Goal: Task Accomplishment & Management: Manage account settings

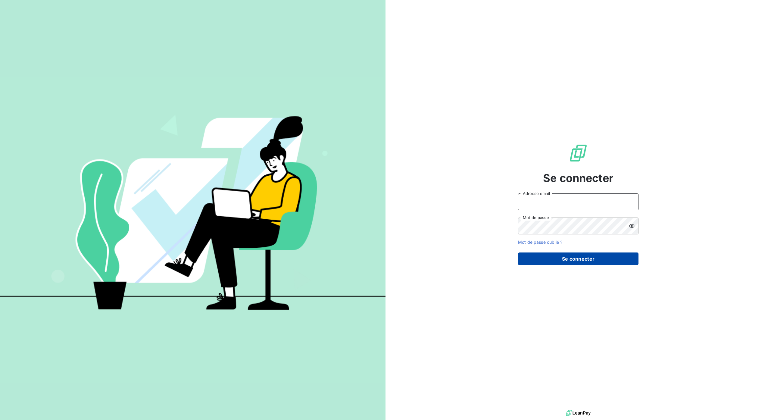
type input "[PERSON_NAME][EMAIL_ADDRESS][DOMAIN_NAME]"
click at [571, 253] on button "Se connecter" at bounding box center [578, 258] width 120 height 13
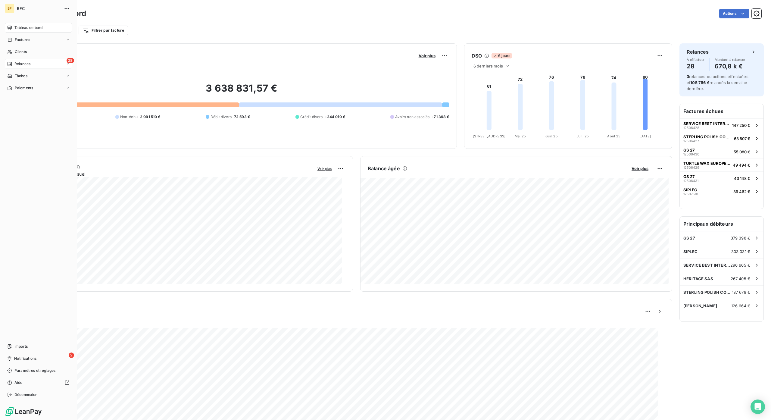
click at [18, 65] on span "Relances" at bounding box center [22, 63] width 16 height 5
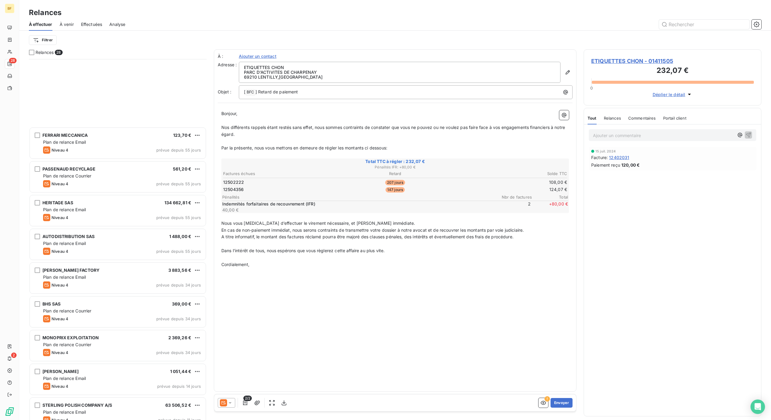
scroll to position [241, 0]
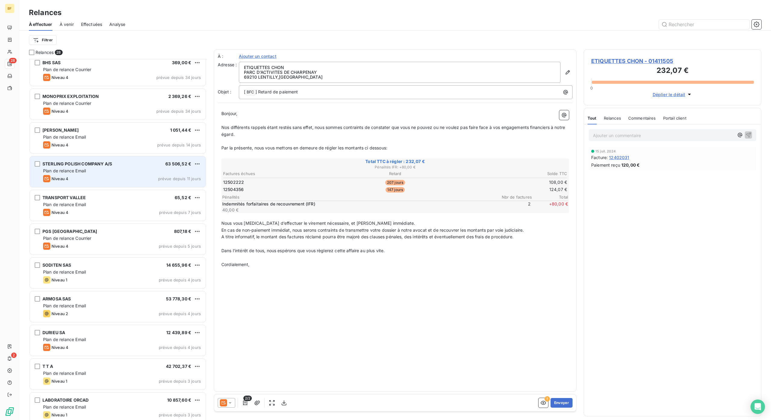
click at [83, 180] on div "Niveau 4 prévue depuis 11 jours" at bounding box center [122, 178] width 158 height 7
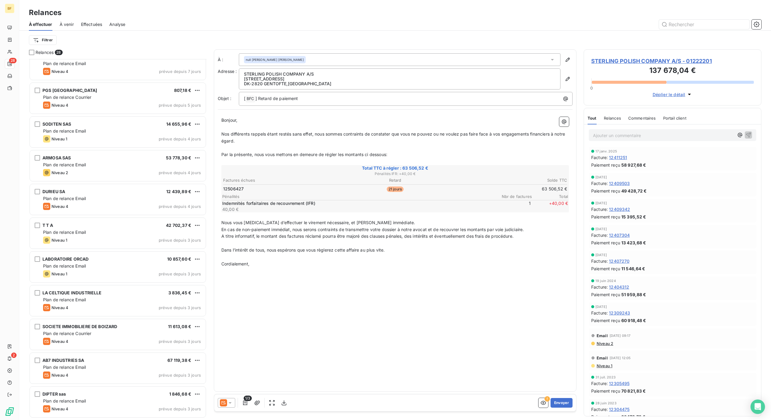
scroll to position [402, 0]
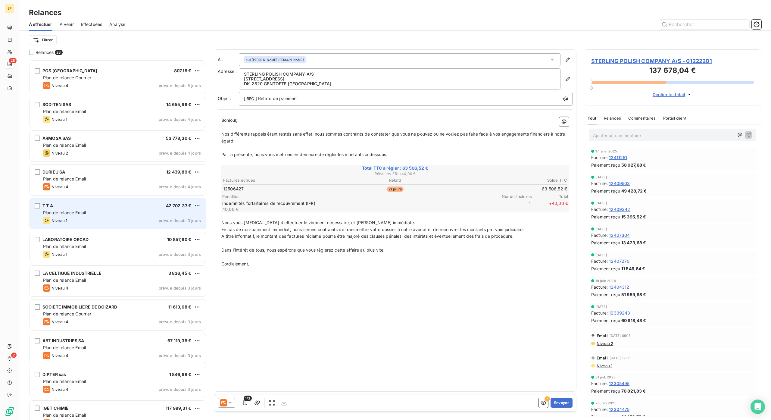
click at [100, 225] on div "T T A 42 702,37 € Plan de relance Email Niveau 1 prévue depuis 3 jours" at bounding box center [118, 213] width 176 height 31
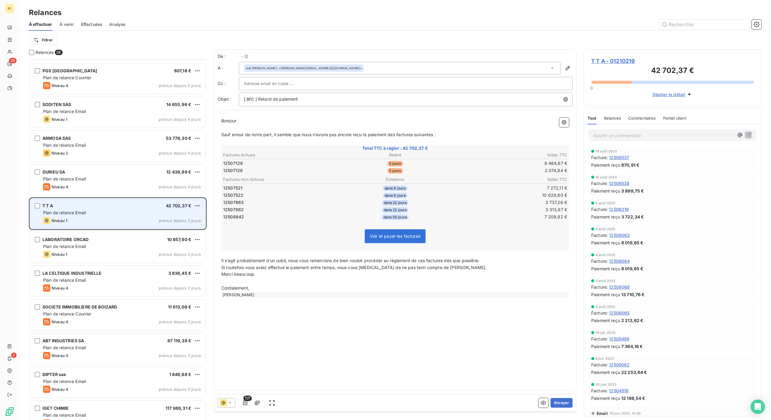
scroll to position [355, 171]
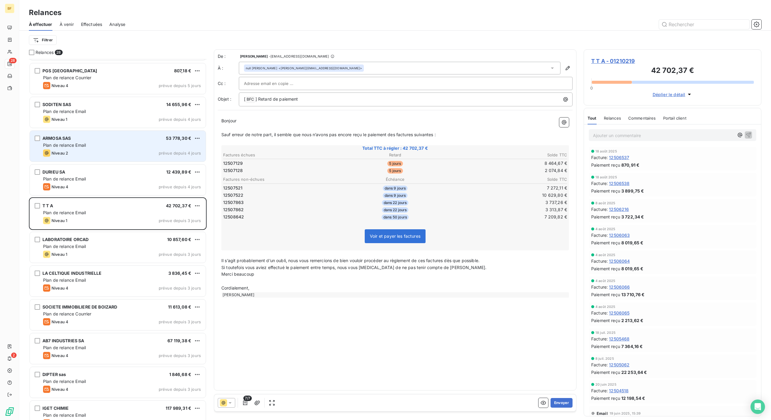
click at [81, 152] on div "Niveau 2 prévue depuis 4 jours" at bounding box center [122, 152] width 158 height 7
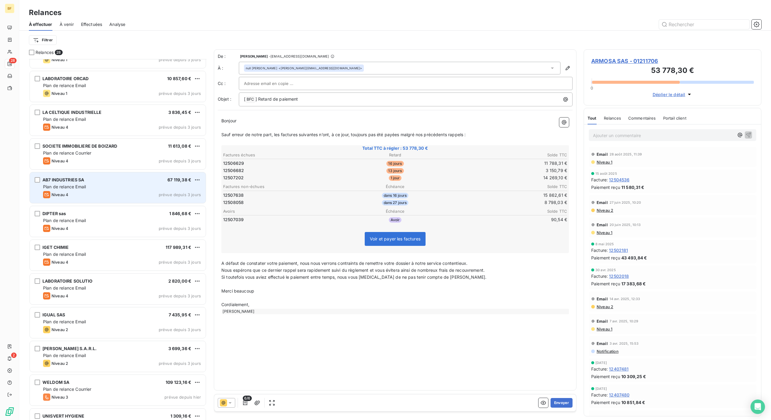
scroll to position [584, 0]
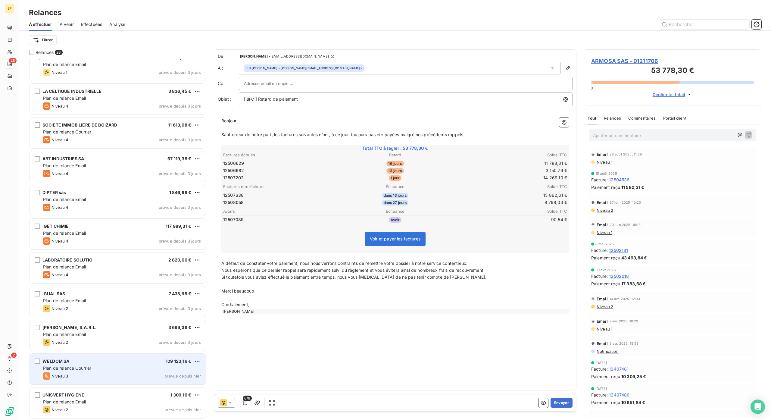
drag, startPoint x: 122, startPoint y: 369, endPoint x: 128, endPoint y: 362, distance: 9.4
click at [121, 368] on div "Plan de relance Courrier" at bounding box center [122, 368] width 158 height 6
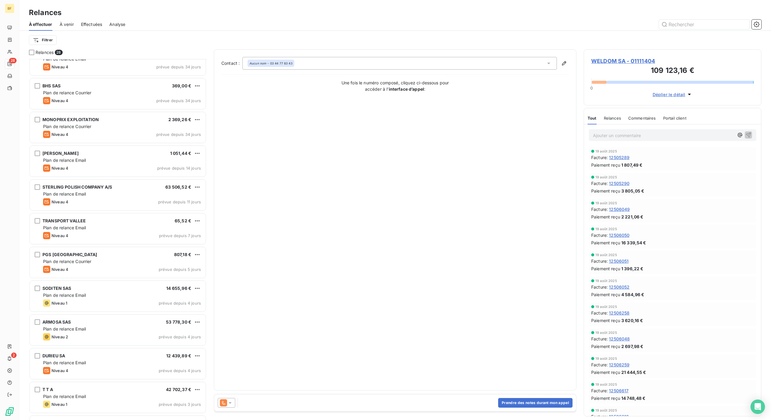
scroll to position [182, 0]
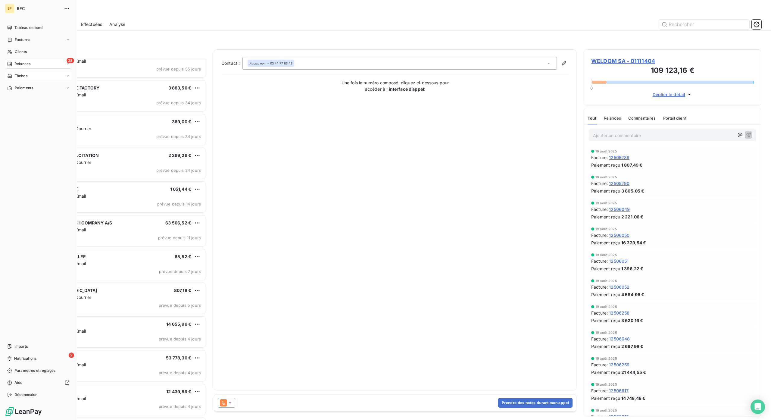
click at [24, 76] on span "Tâches" at bounding box center [21, 75] width 13 height 5
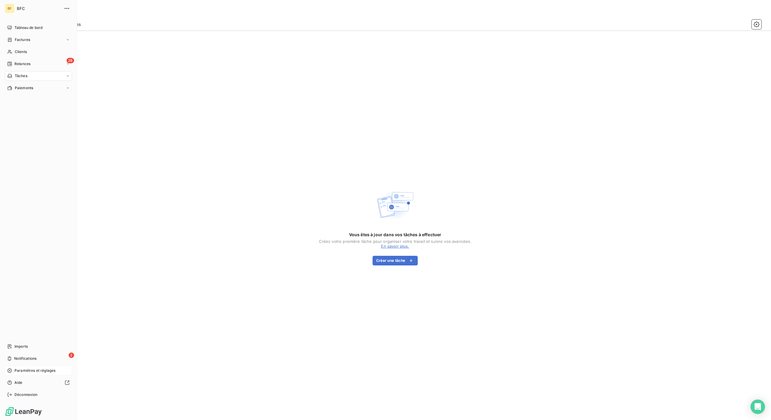
click at [36, 371] on span "Paramètres et réglages" at bounding box center [34, 370] width 41 height 5
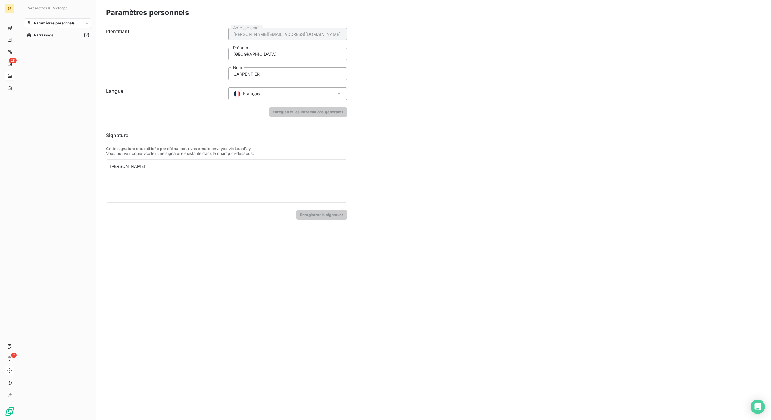
click at [59, 24] on span "Paramètres personnels" at bounding box center [54, 22] width 41 height 5
click at [51, 58] on span "Parrainage" at bounding box center [44, 59] width 20 height 5
click at [12, 7] on div "BF" at bounding box center [10, 9] width 10 height 10
click at [65, 10] on icon "button" at bounding box center [67, 8] width 6 height 6
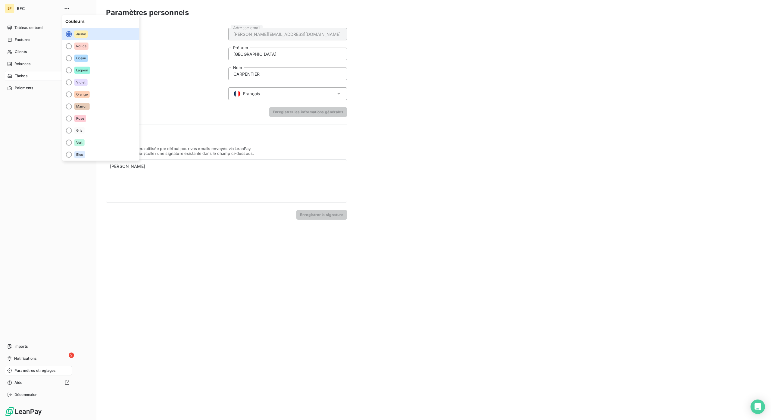
click at [23, 8] on span "BFC" at bounding box center [38, 8] width 43 height 5
click at [32, 29] on span "Tableau de bord" at bounding box center [28, 27] width 28 height 5
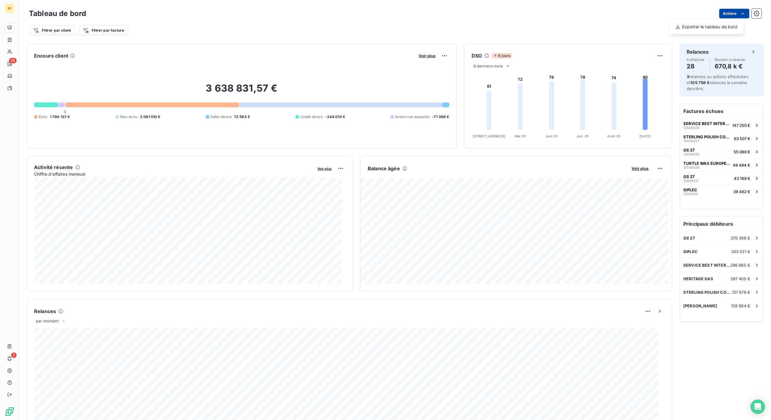
click at [741, 13] on html "BF 28 2 Tableau de bord Actions Exporter le tableau de bord Filtrer par client …" at bounding box center [385, 210] width 771 height 420
click at [752, 12] on html "BF 28 2 Tableau de bord Actions Filtrer par client Filtrer par facture Encours …" at bounding box center [385, 210] width 771 height 420
click at [754, 12] on icon "button" at bounding box center [757, 14] width 6 height 6
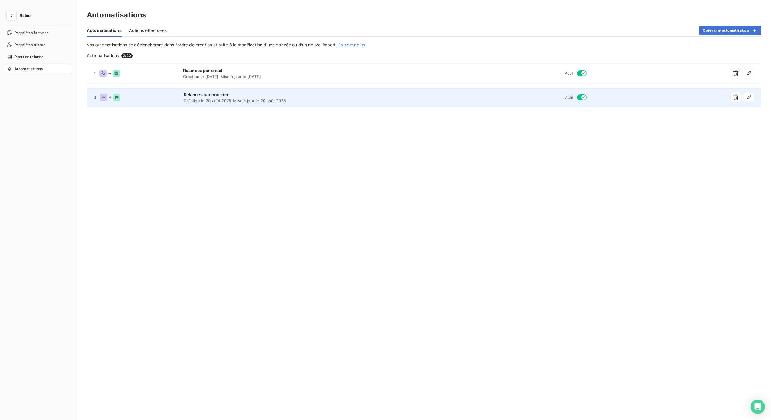
click at [228, 99] on span "Création le 20 août 2025 - Mise à jour le 20 août 2025" at bounding box center [304, 100] width 240 height 5
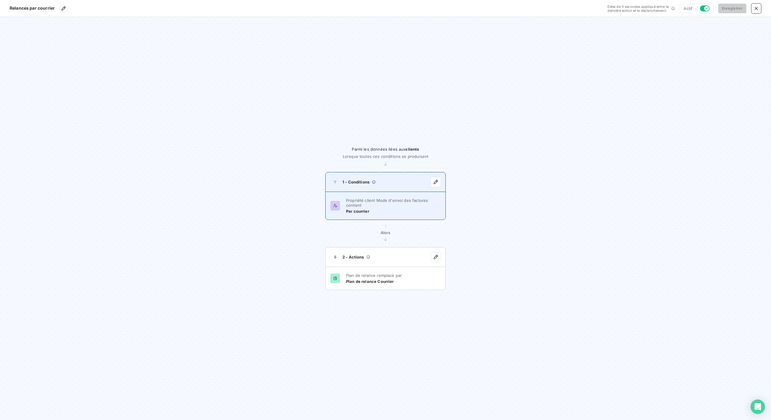
click at [372, 204] on span "Propriété client Mode d'envoi des factures contient" at bounding box center [393, 203] width 95 height 10
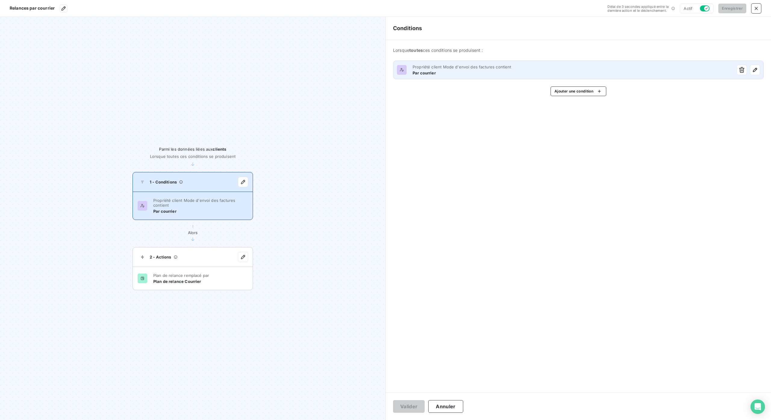
click at [444, 65] on span "Propriété client Mode d'envoi des factures contient" at bounding box center [572, 66] width 318 height 5
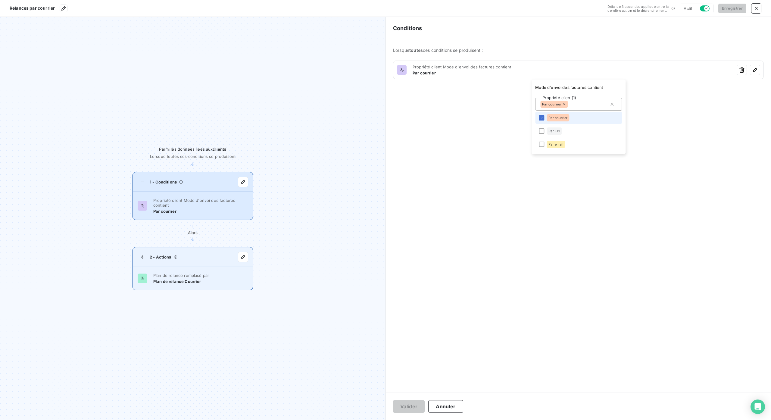
click at [158, 272] on html "Relances par courrier Délai de 3 secondes appliqué entre la dernière action et …" at bounding box center [385, 210] width 771 height 420
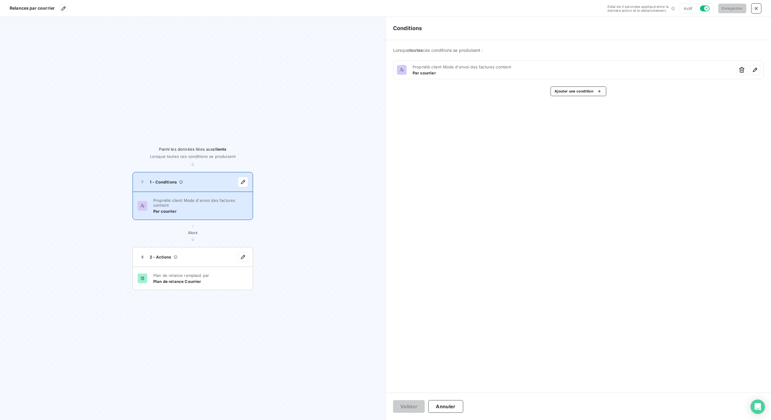
click at [416, 64] on span "Propriété client Mode d'envoi des factures contient" at bounding box center [572, 66] width 318 height 5
click at [551, 117] on span "Par courrier" at bounding box center [557, 118] width 19 height 4
click at [551, 117] on span "Par courrier" at bounding box center [557, 117] width 19 height 4
click at [15, 6] on html "Relances par courrier Délai de 3 secondes appliqué entre la dernière action et …" at bounding box center [385, 210] width 771 height 420
click at [753, 8] on icon "button" at bounding box center [756, 8] width 6 height 6
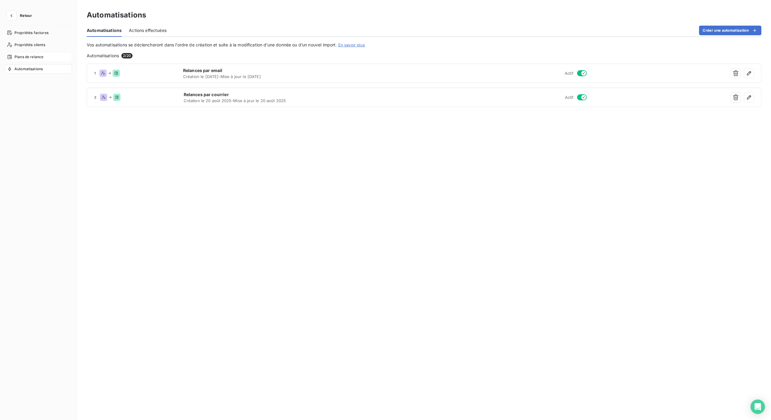
click at [26, 60] on div "Plans de relance" at bounding box center [38, 57] width 67 height 10
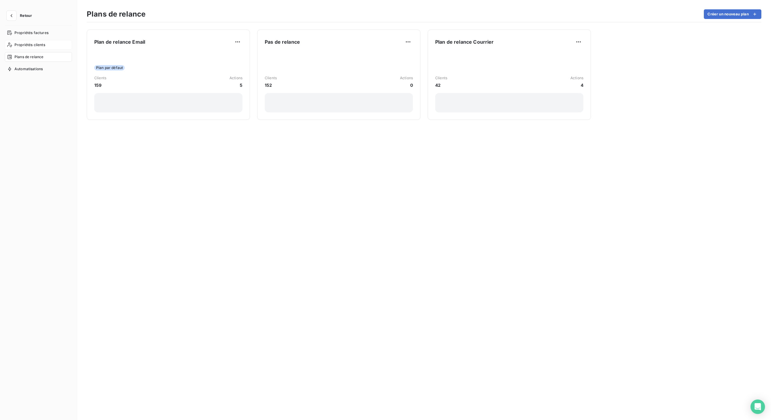
click at [28, 44] on span "Propriétés clients" at bounding box center [29, 44] width 31 height 5
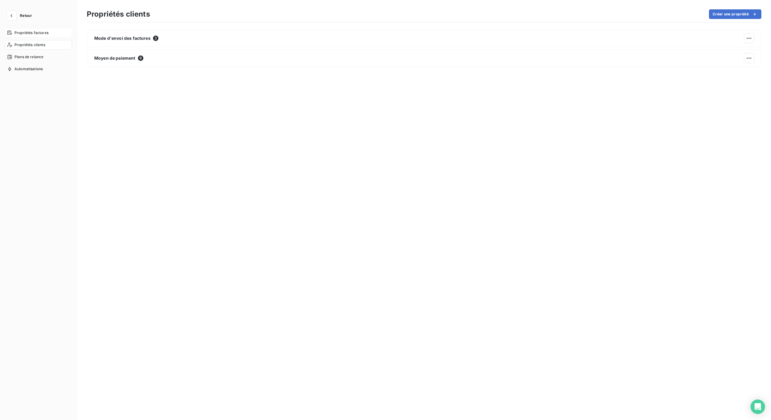
click at [30, 30] on span "Propriétés factures" at bounding box center [31, 32] width 34 height 5
click at [28, 58] on span "Plans de relance" at bounding box center [28, 56] width 29 height 5
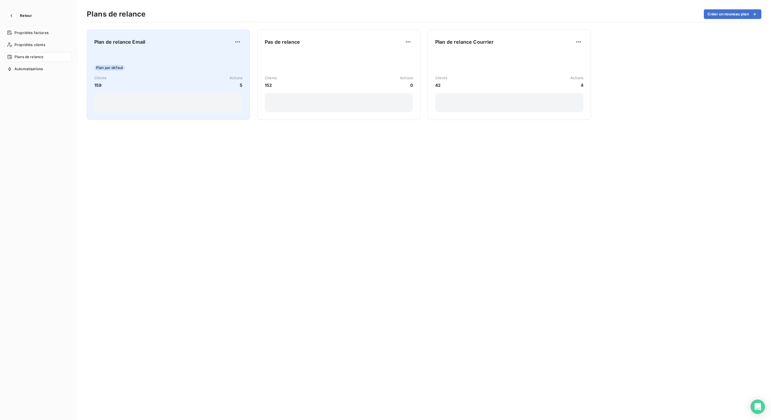
click at [119, 41] on span "Plan de relance Email" at bounding box center [119, 41] width 51 height 7
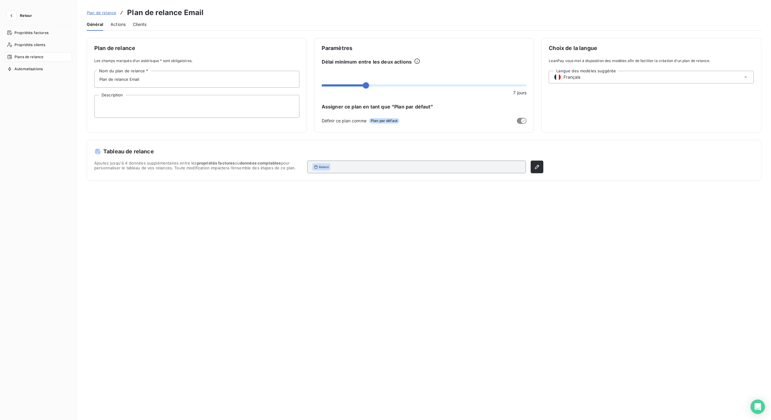
drag, startPoint x: 115, startPoint y: 22, endPoint x: 133, endPoint y: 23, distance: 18.1
click at [115, 22] on span "Actions" at bounding box center [118, 24] width 15 height 6
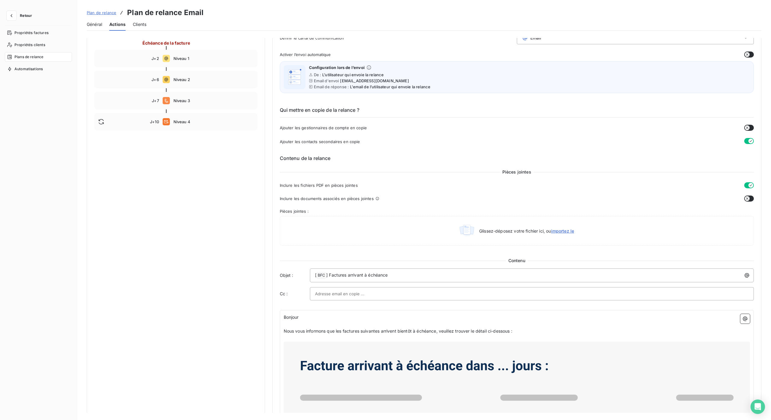
scroll to position [63, 0]
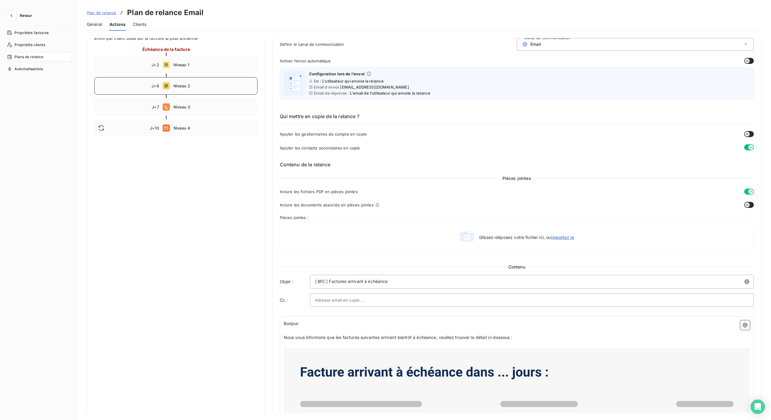
click at [182, 85] on span "Niveau 2" at bounding box center [213, 85] width 80 height 5
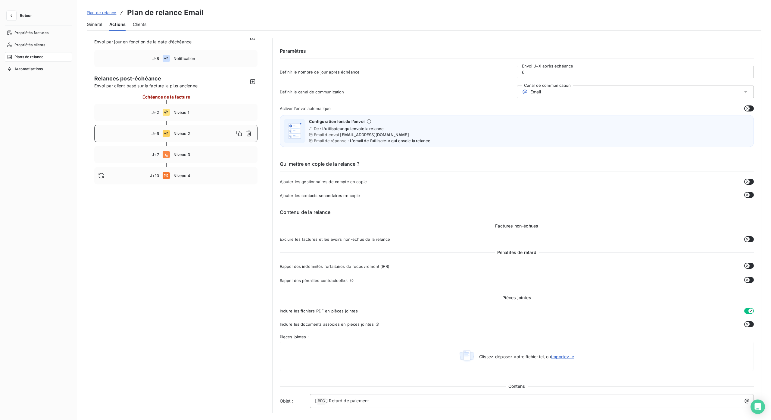
scroll to position [0, 0]
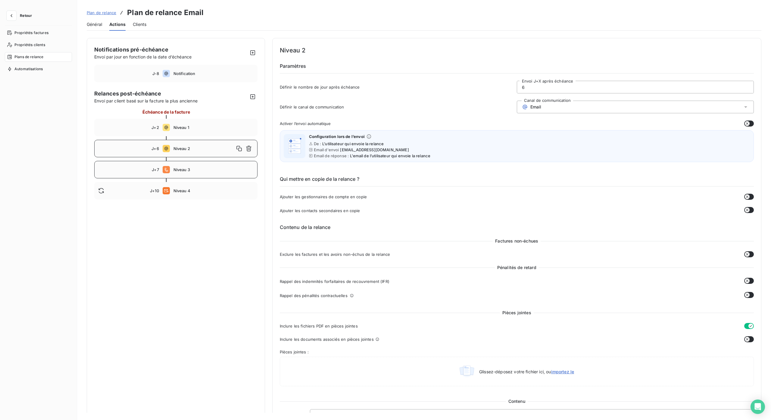
click at [182, 170] on span "Niveau 3" at bounding box center [213, 169] width 80 height 5
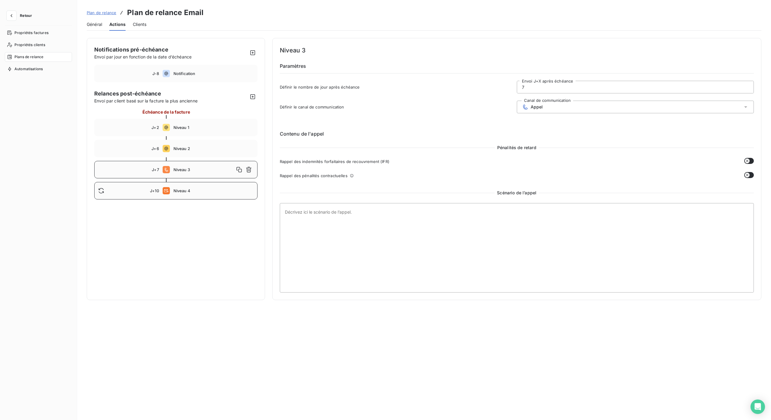
click at [193, 193] on div "J+10 Niveau 4" at bounding box center [175, 190] width 163 height 17
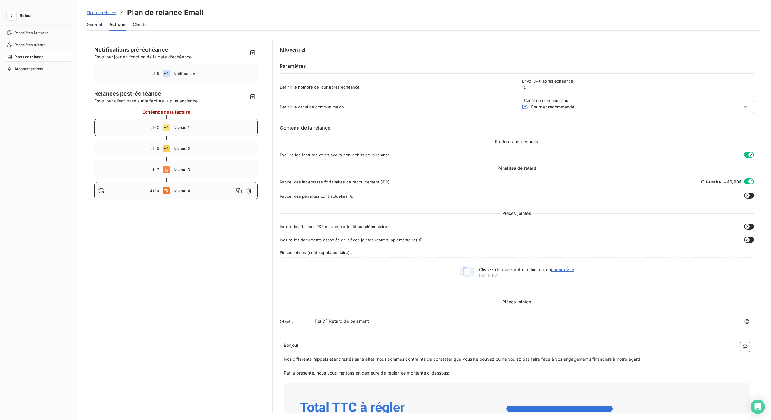
click at [189, 127] on span "Niveau 1" at bounding box center [213, 127] width 80 height 5
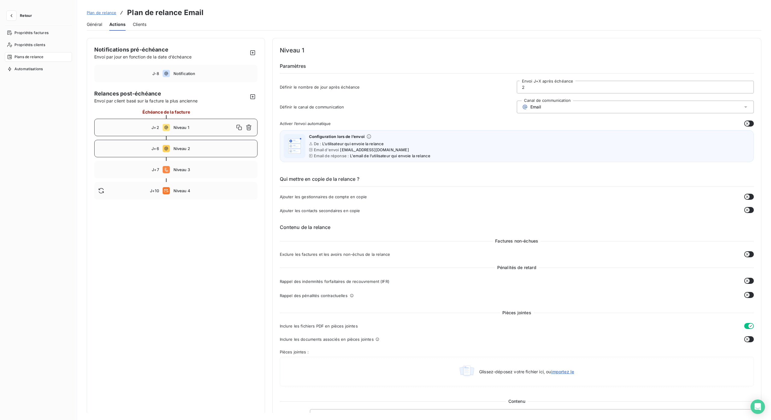
click at [186, 146] on div "J+6 Niveau 2" at bounding box center [175, 148] width 163 height 17
click at [183, 166] on div "J+7 Niveau 3" at bounding box center [175, 169] width 163 height 17
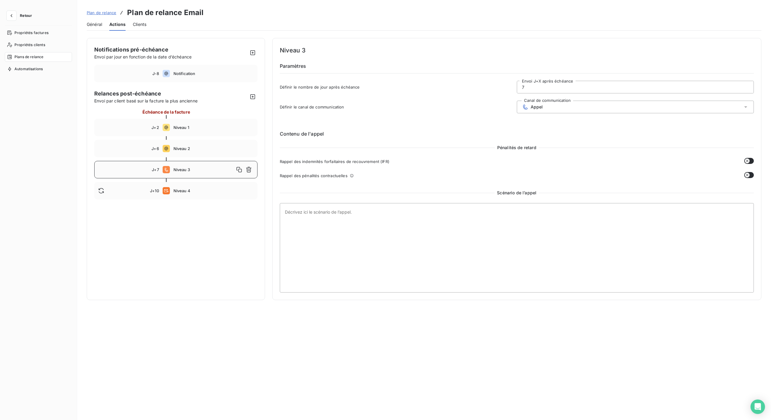
click at [183, 164] on div "J+7 Niveau 3" at bounding box center [175, 169] width 163 height 17
click at [177, 193] on div "J+10 Niveau 4" at bounding box center [175, 190] width 163 height 17
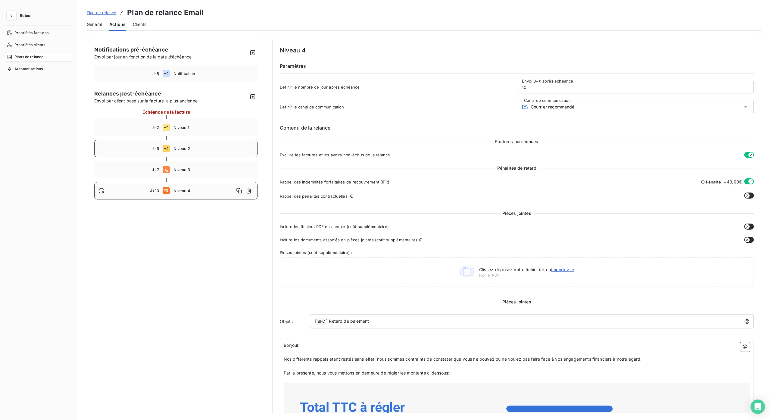
click at [184, 148] on span "Niveau 2" at bounding box center [213, 148] width 80 height 5
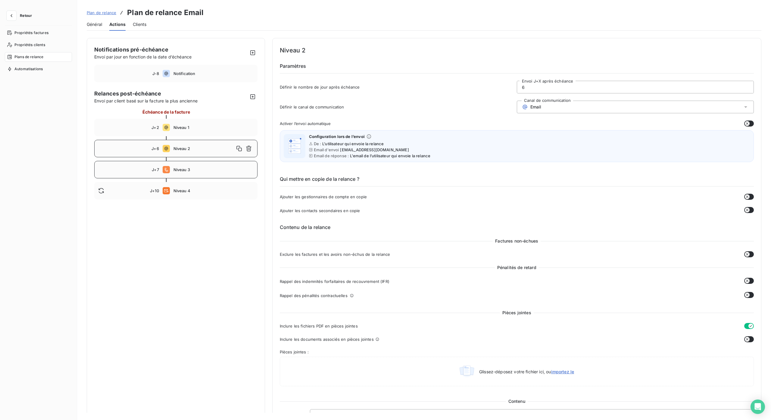
click at [189, 175] on div "J+7 Niveau 3" at bounding box center [175, 169] width 163 height 17
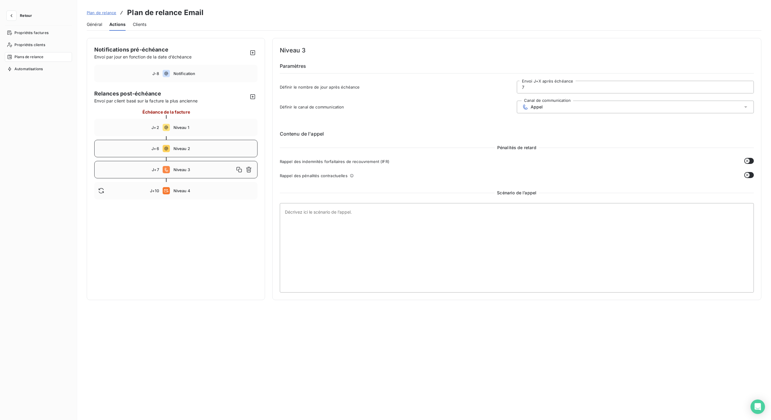
click at [175, 152] on div "J+6 Niveau 2" at bounding box center [175, 148] width 163 height 17
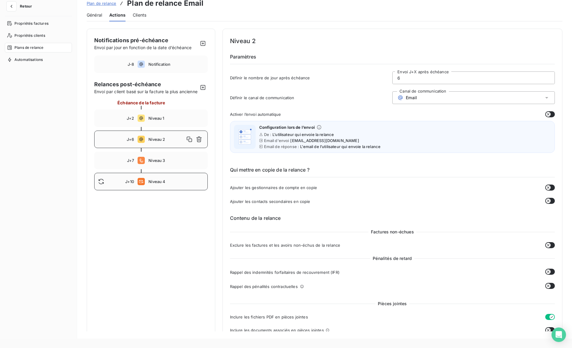
click at [158, 190] on div "J+10 Niveau 4" at bounding box center [151, 181] width 114 height 17
type input "10"
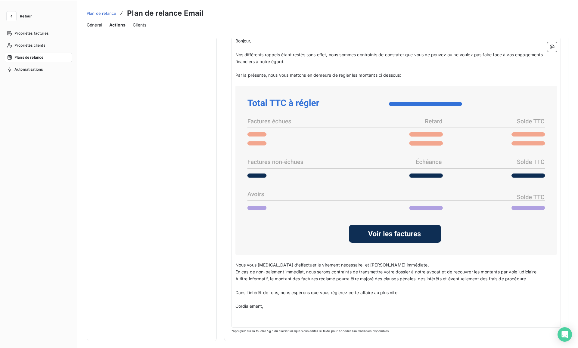
scroll to position [304, 0]
